Goal: Information Seeking & Learning: Learn about a topic

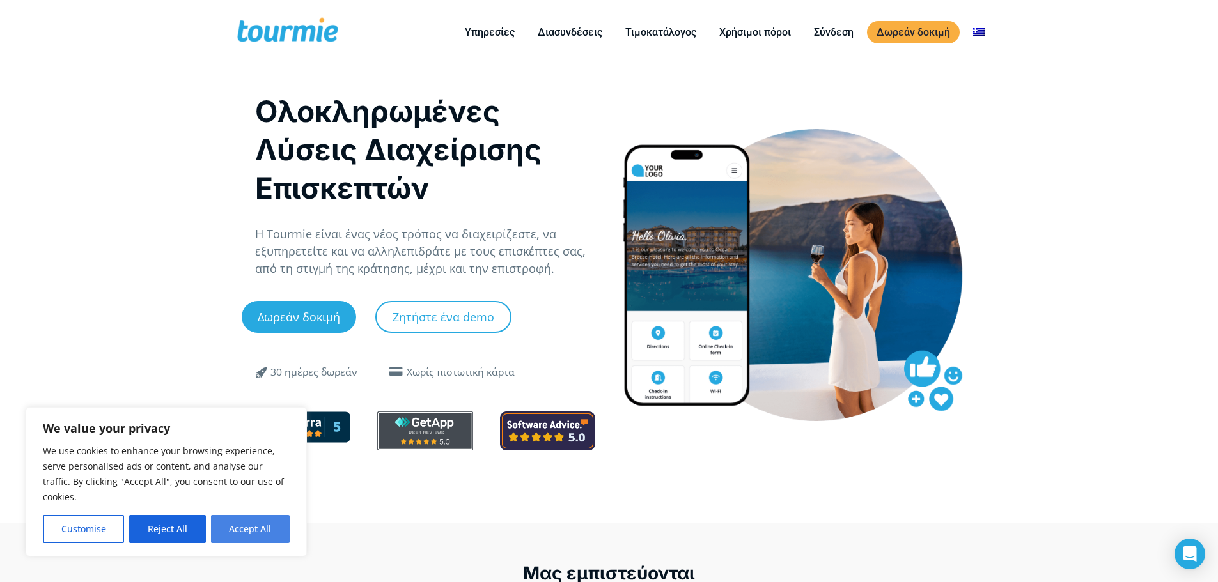
click at [242, 532] on button "Accept All" at bounding box center [250, 529] width 79 height 28
checkbox input "true"
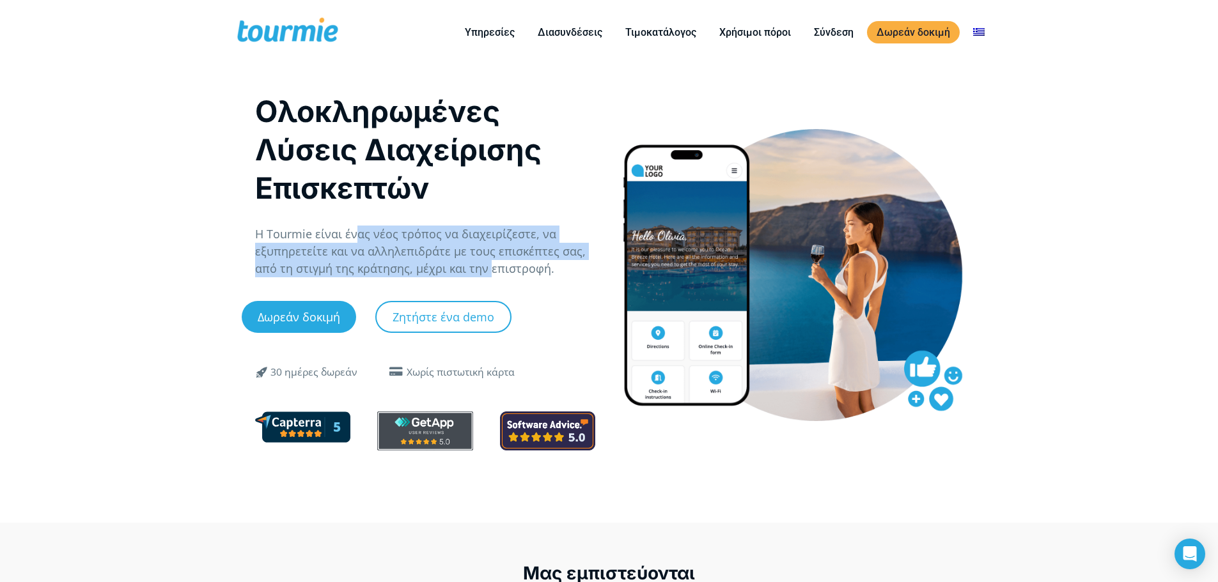
drag, startPoint x: 354, startPoint y: 238, endPoint x: 488, endPoint y: 269, distance: 137.7
click at [487, 269] on p "Η Tourmie είναι ένας νέος τρόπος να διαχειρίζεστε, να εξυπηρετείτε και να αλληλ…" at bounding box center [425, 252] width 341 height 52
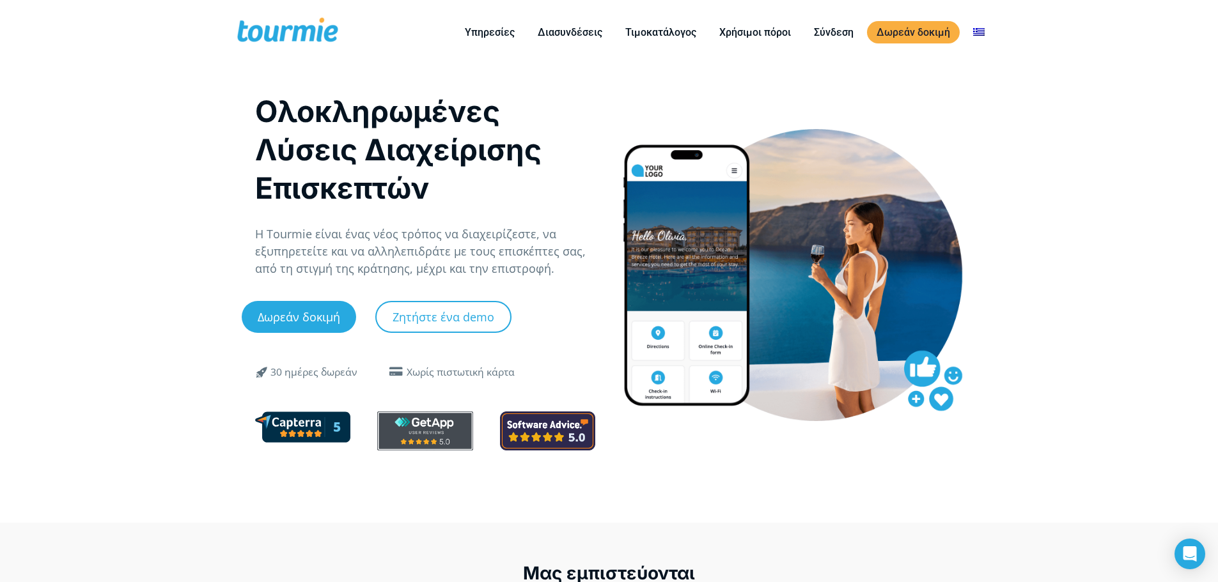
click at [500, 265] on p "Η Tourmie είναι ένας νέος τρόπος να διαχειρίζεστε, να εξυπηρετείτε και να αλληλ…" at bounding box center [425, 252] width 341 height 52
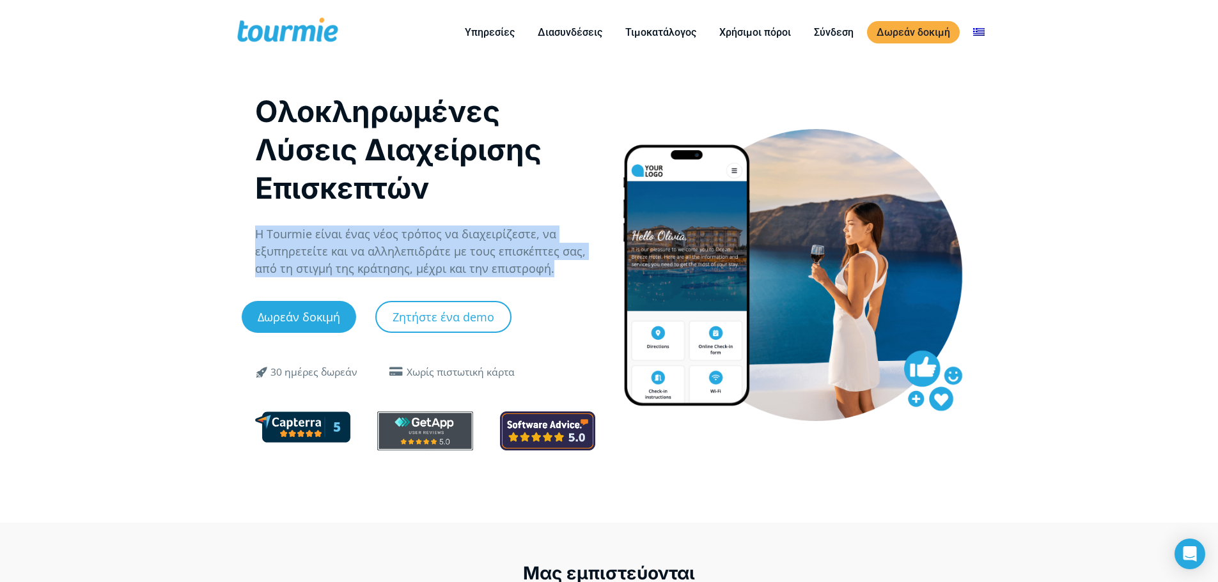
click at [500, 265] on p "Η Tourmie είναι ένας νέος τρόπος να διαχειρίζεστε, να εξυπηρετείτε και να αλληλ…" at bounding box center [425, 252] width 341 height 52
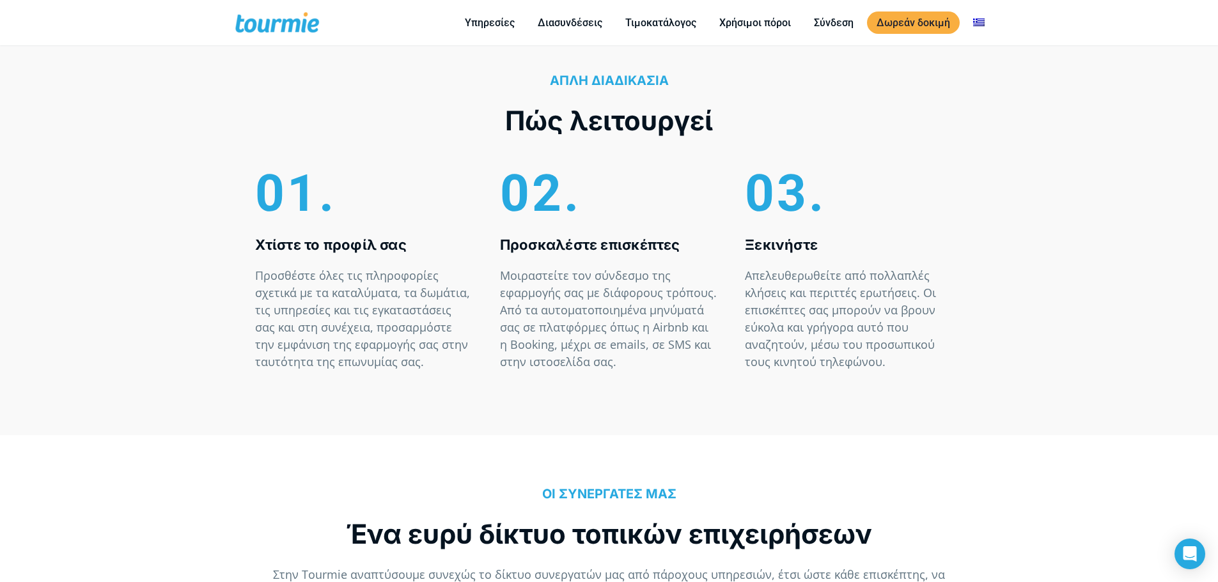
scroll to position [3768, 0]
